Goal: Information Seeking & Learning: Learn about a topic

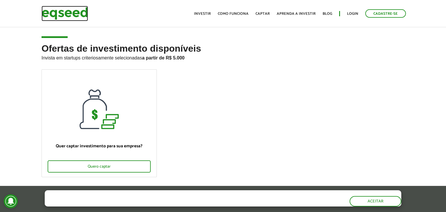
click at [63, 11] on img at bounding box center [65, 13] width 46 height 15
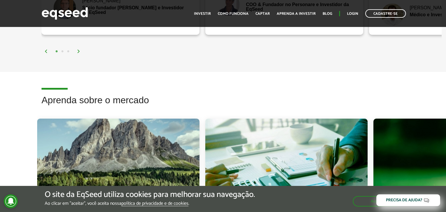
scroll to position [895, 0]
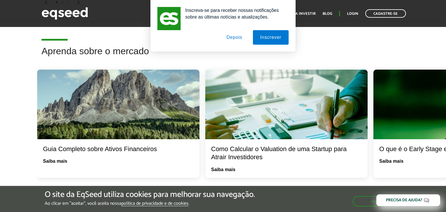
click at [234, 39] on button "Depois" at bounding box center [234, 37] width 30 height 15
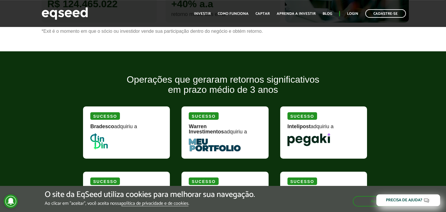
scroll to position [292, 0]
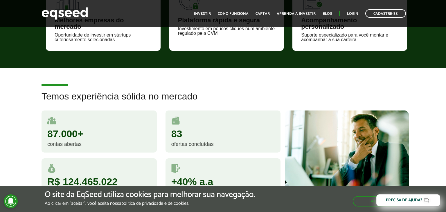
drag, startPoint x: 445, startPoint y: 153, endPoint x: 446, endPoint y: 48, distance: 104.8
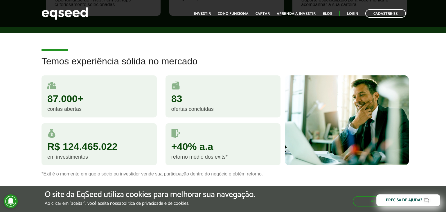
scroll to position [0, 0]
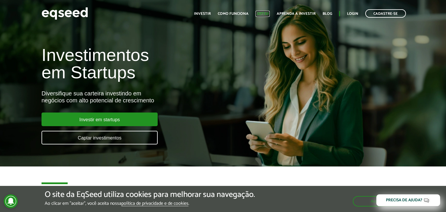
click at [261, 12] on link "Captar" at bounding box center [263, 14] width 14 height 4
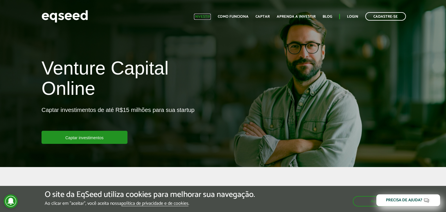
click at [205, 15] on link "Investir" at bounding box center [202, 17] width 17 height 4
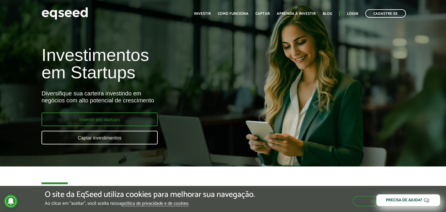
click at [115, 118] on link "Investir em startups" at bounding box center [100, 120] width 116 height 14
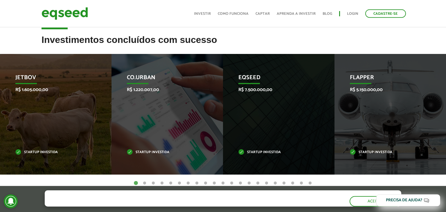
scroll to position [149, 0]
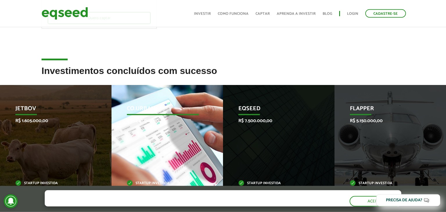
click at [141, 129] on div "Co.Urban R$ 1.220.007,00 Startup investida" at bounding box center [162, 145] width 103 height 121
click at [147, 183] on p "Startup investida" at bounding box center [163, 183] width 72 height 3
click at [147, 122] on p "R$ 1.220.007,00" at bounding box center [163, 121] width 72 height 6
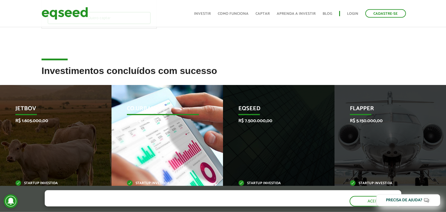
click at [147, 122] on p "R$ 1.220.007,00" at bounding box center [163, 121] width 72 height 6
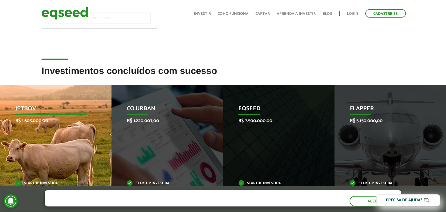
drag, startPoint x: 147, startPoint y: 122, endPoint x: 66, endPoint y: 105, distance: 82.7
click at [66, 105] on p "JetBov" at bounding box center [51, 110] width 72 height 10
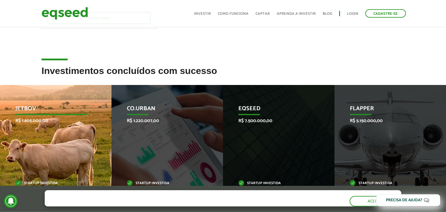
click at [66, 105] on p "JetBov" at bounding box center [51, 110] width 72 height 10
